Goal: Task Accomplishment & Management: Manage account settings

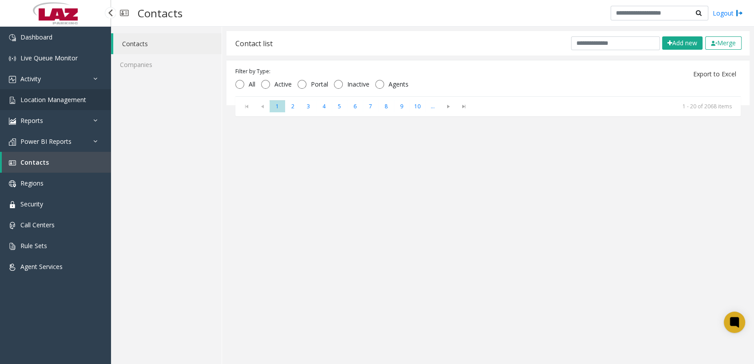
click at [36, 48] on span "Location Management" at bounding box center [53, 99] width 66 height 8
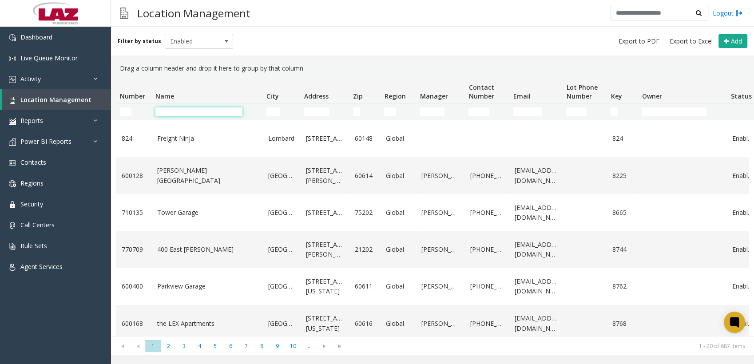
click at [211, 48] on input "Name Filter" at bounding box center [198, 111] width 87 height 9
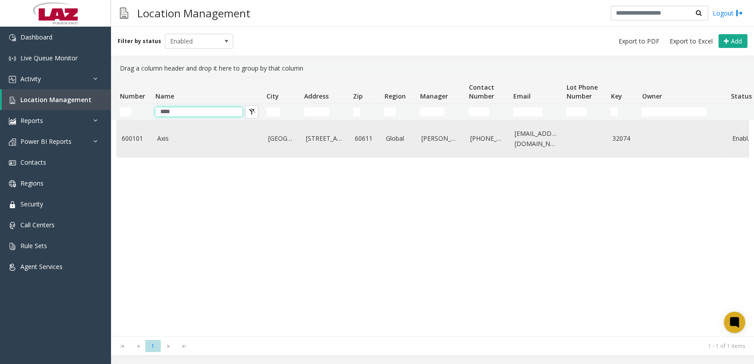
type input "****"
click at [159, 48] on link "Axis" at bounding box center [207, 139] width 100 height 10
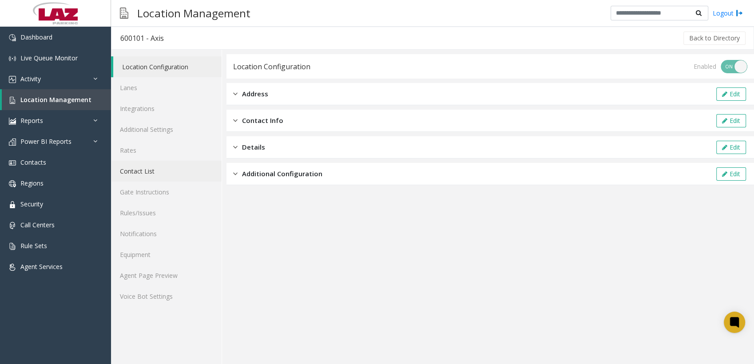
click at [150, 48] on link "Contact List" at bounding box center [166, 171] width 111 height 21
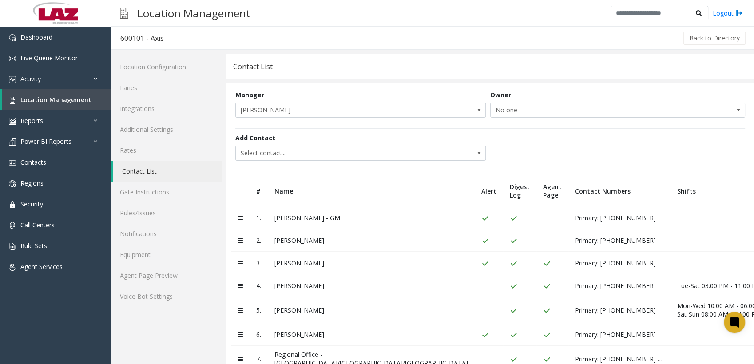
scroll to position [24, 0]
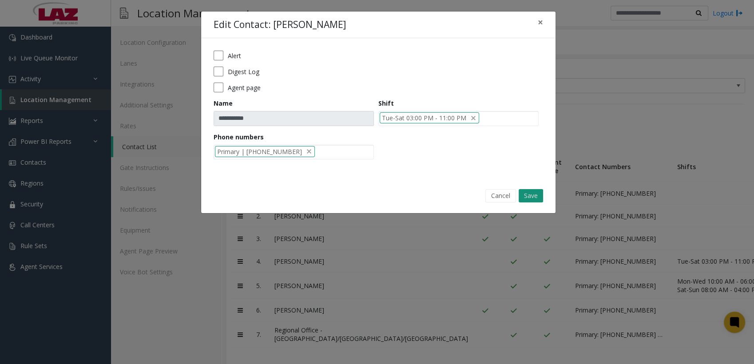
click at [254, 48] on button "Save" at bounding box center [531, 195] width 24 height 13
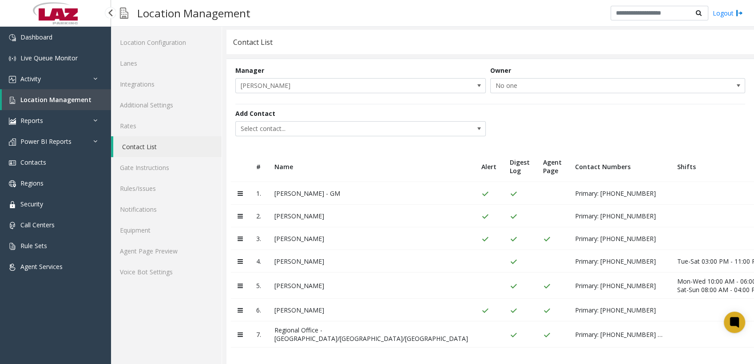
click at [45, 48] on span "Location Management" at bounding box center [55, 99] width 71 height 8
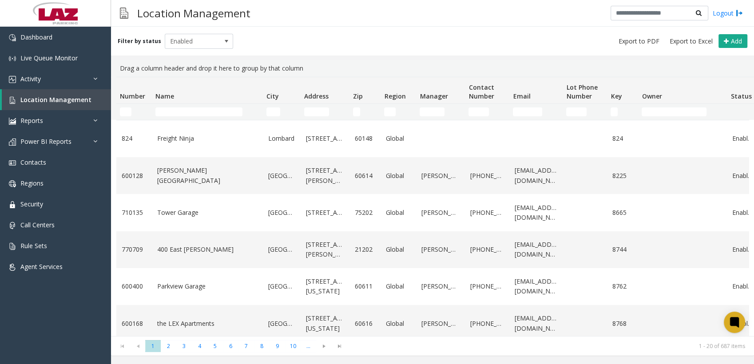
click at [254, 48] on div "Filter by status Enabled Add" at bounding box center [432, 41] width 643 height 29
click at [254, 16] on div "Location Management Logout" at bounding box center [432, 13] width 643 height 27
